Goal: Information Seeking & Learning: Understand process/instructions

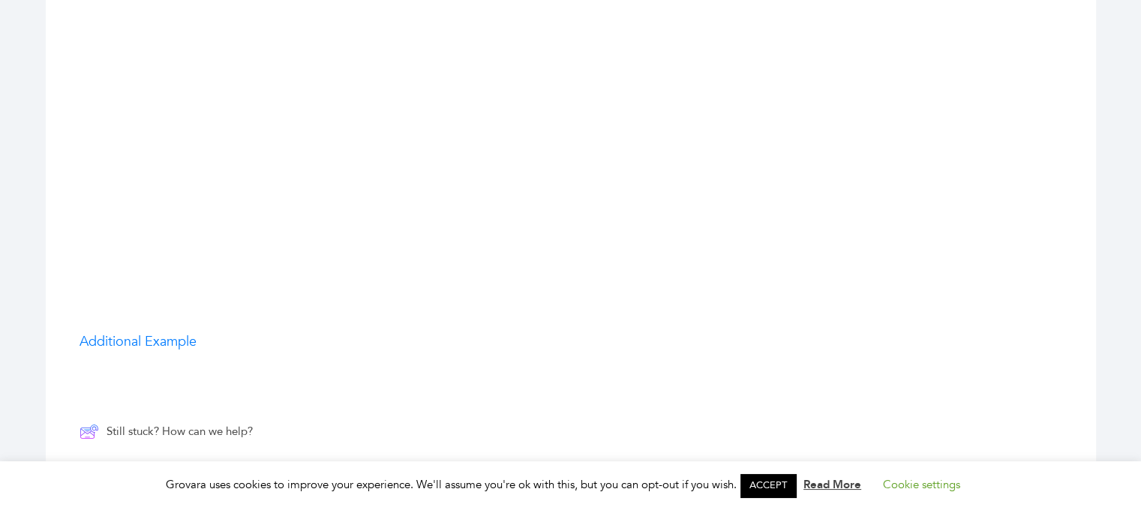
scroll to position [2475, 0]
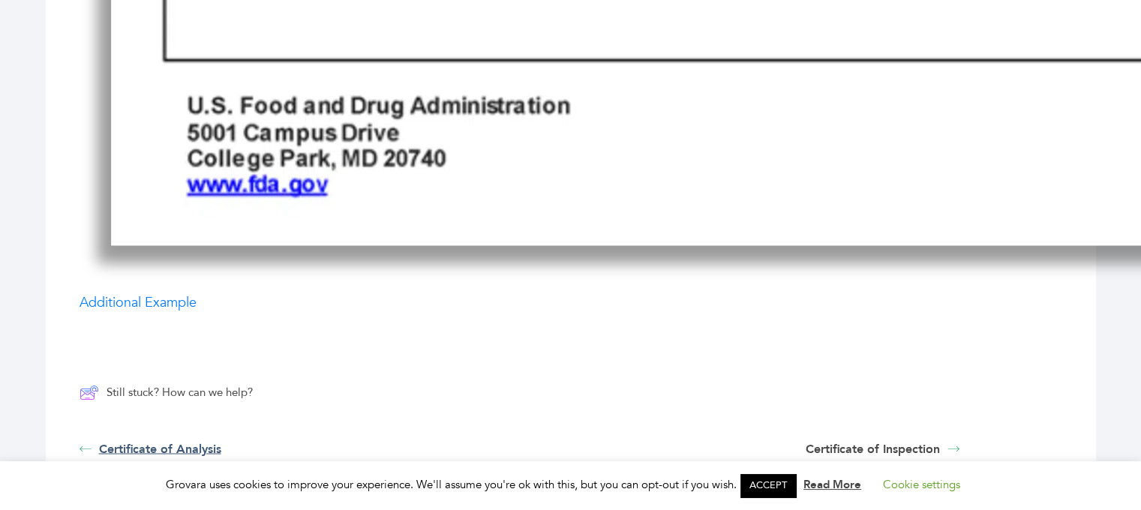
click at [167, 440] on link "Certificate of Analysis" at bounding box center [436, 449] width 712 height 18
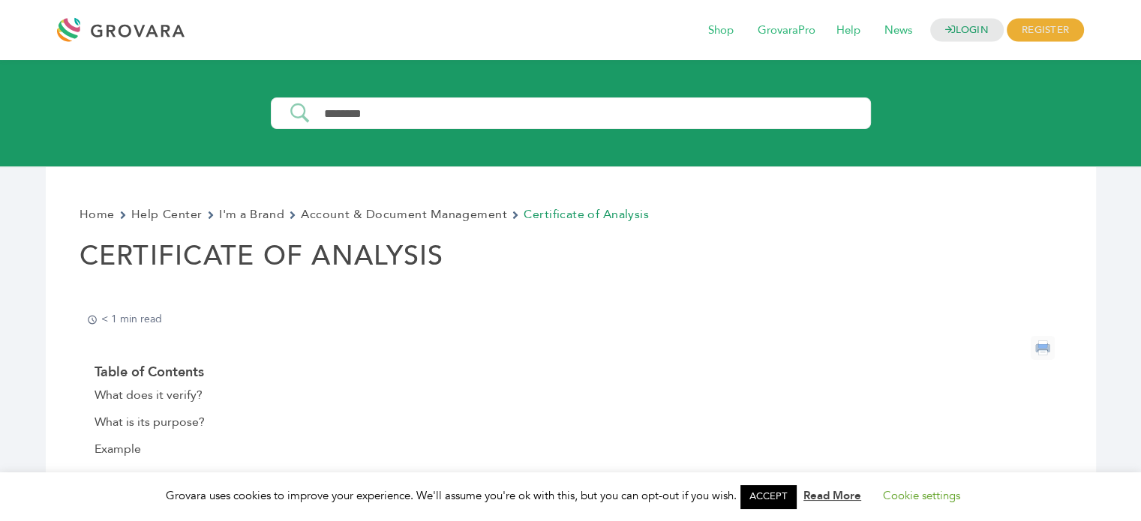
click at [341, 111] on input "Search Input" at bounding box center [590, 113] width 554 height 13
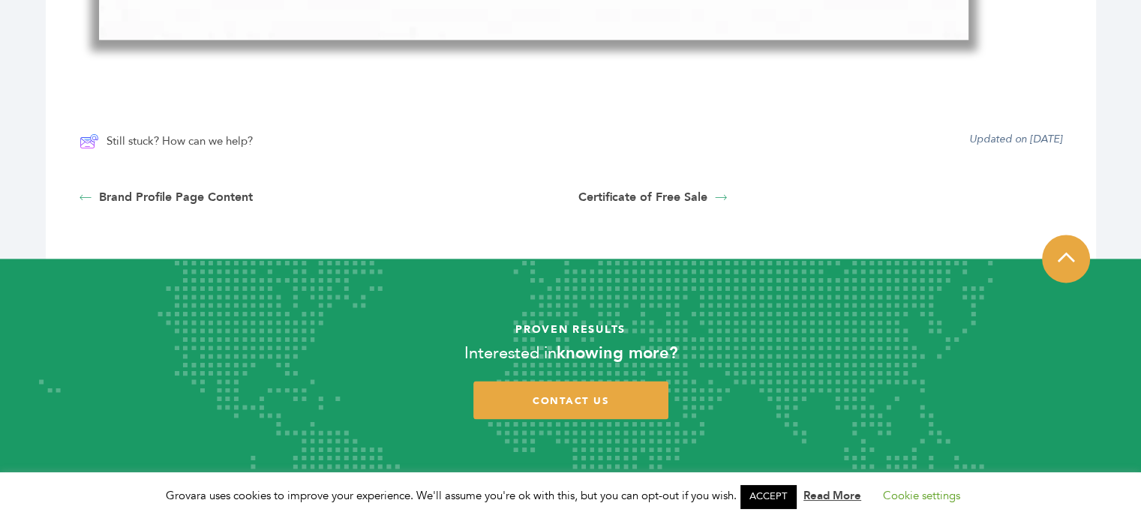
scroll to position [2025, 0]
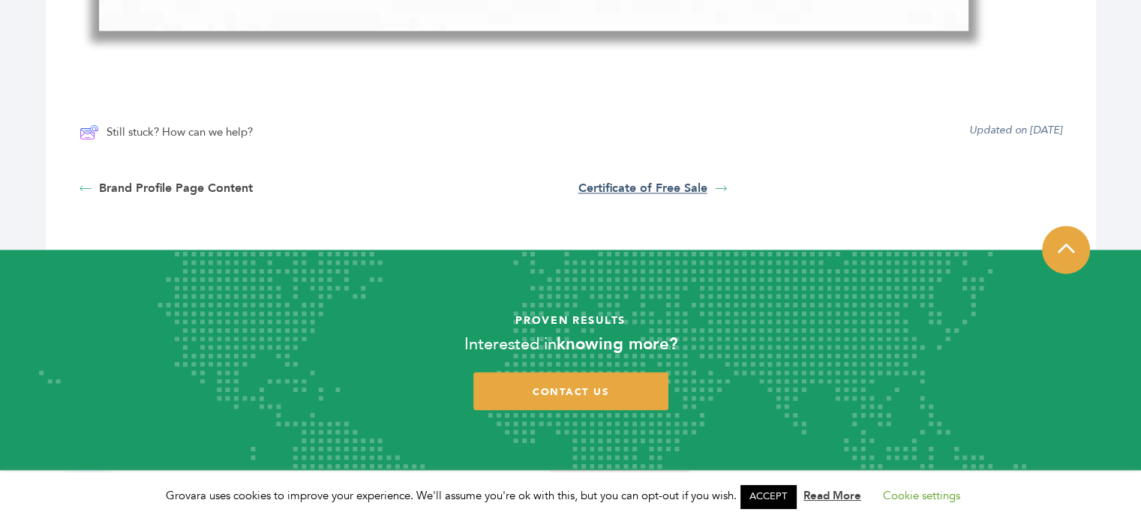
type input "**********"
click at [660, 182] on link "Certificate of Free Sale" at bounding box center [820, 188] width 484 height 18
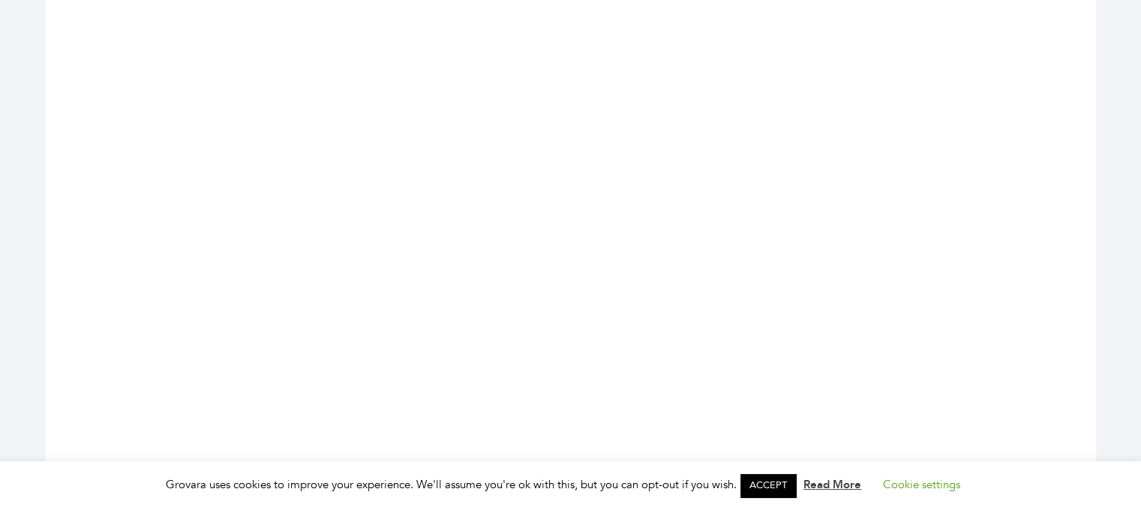
scroll to position [2325, 0]
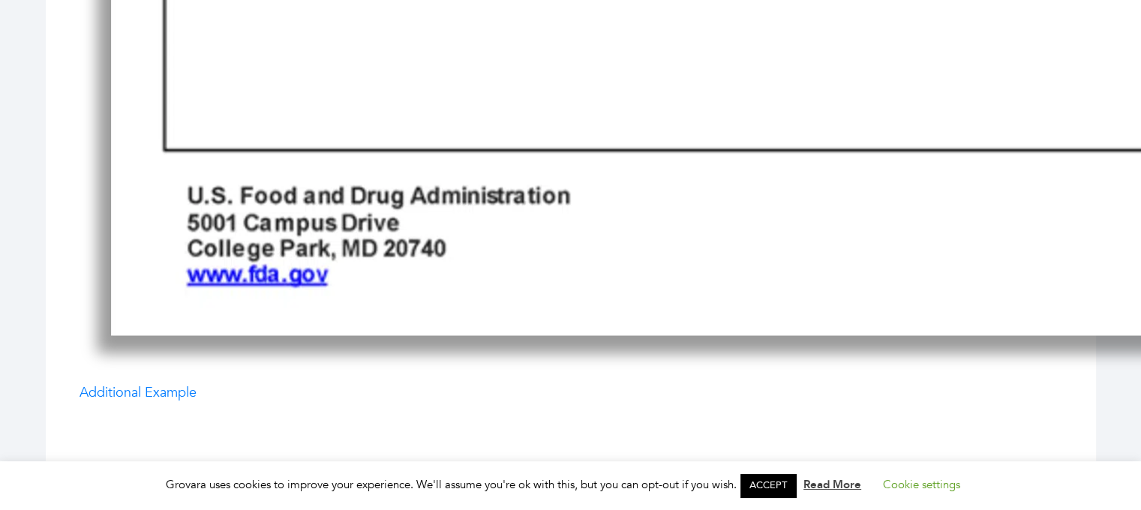
drag, startPoint x: 136, startPoint y: 380, endPoint x: 136, endPoint y: 389, distance: 8.3
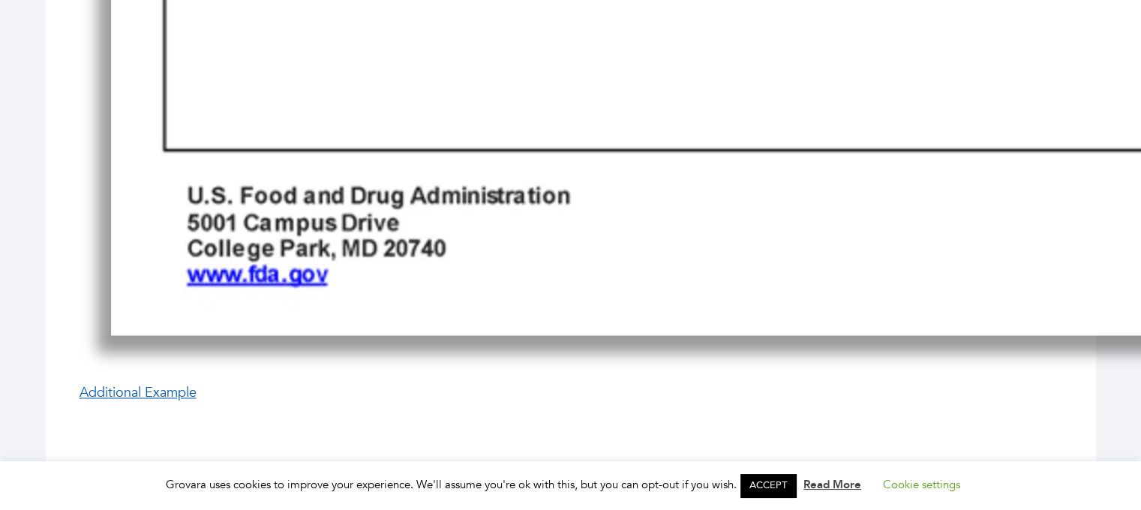
click at [135, 396] on link "Additional Example" at bounding box center [138, 392] width 117 height 19
